Goal: Find specific page/section: Find specific page/section

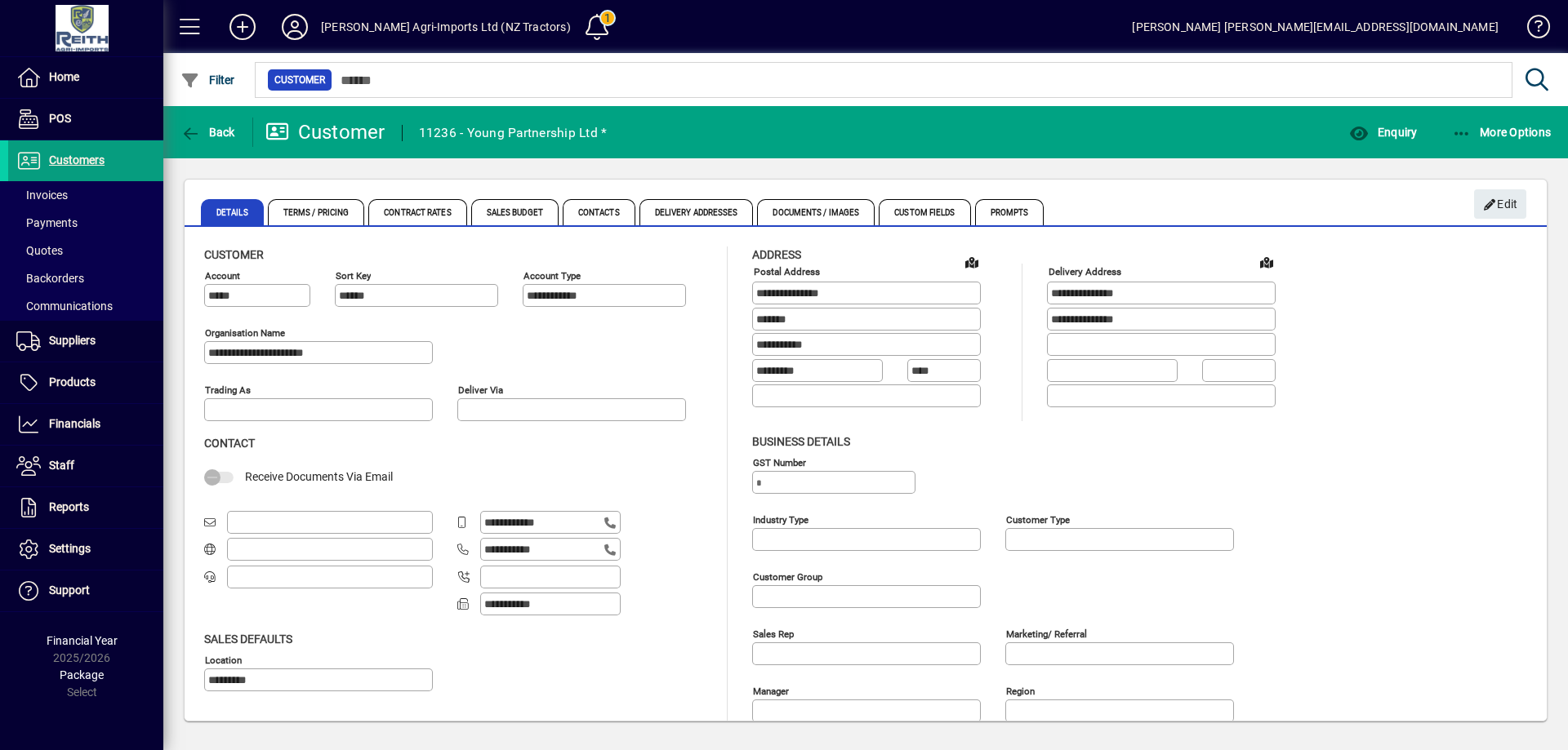
type input "**********"
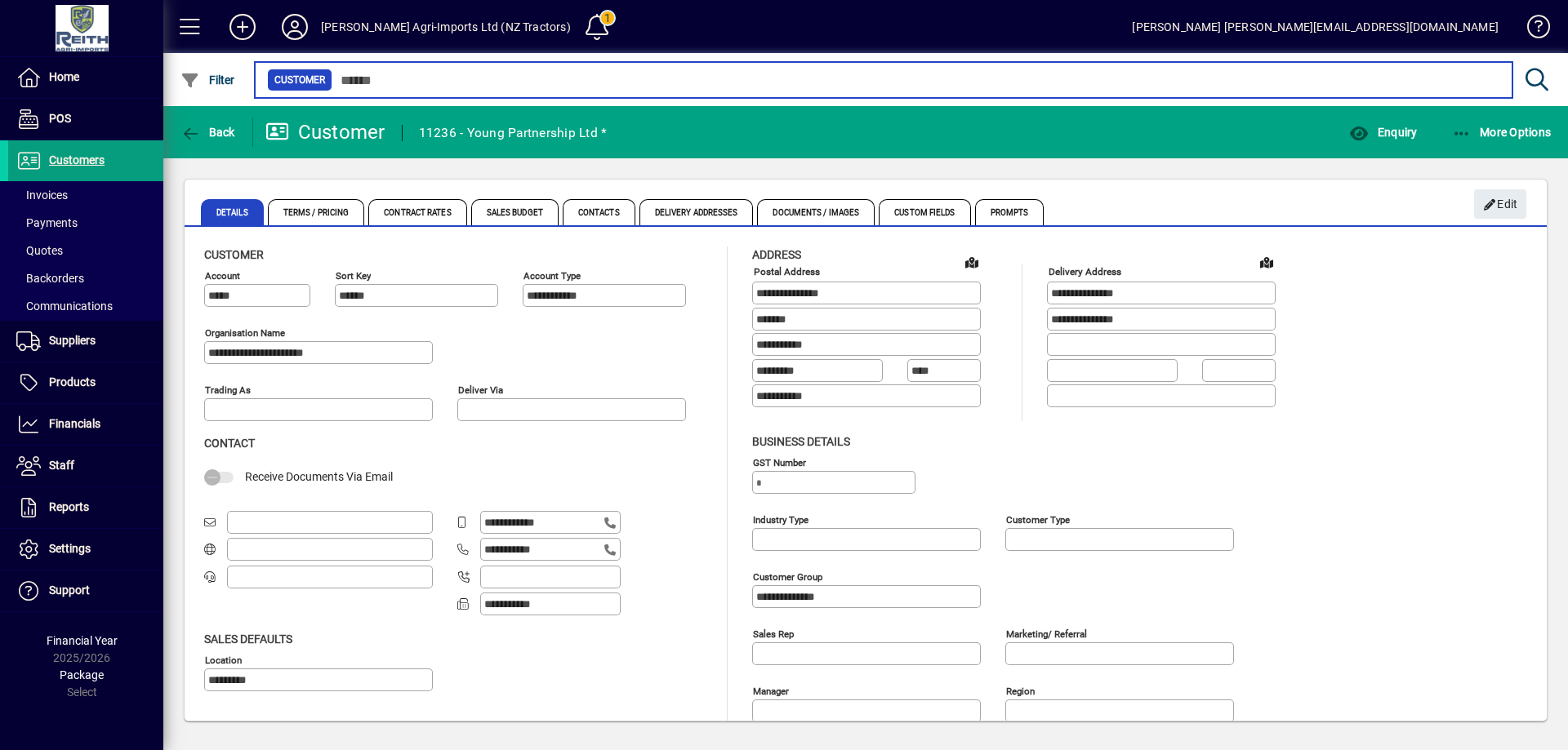
type input "*****"
